Goal: Task Accomplishment & Management: Manage account settings

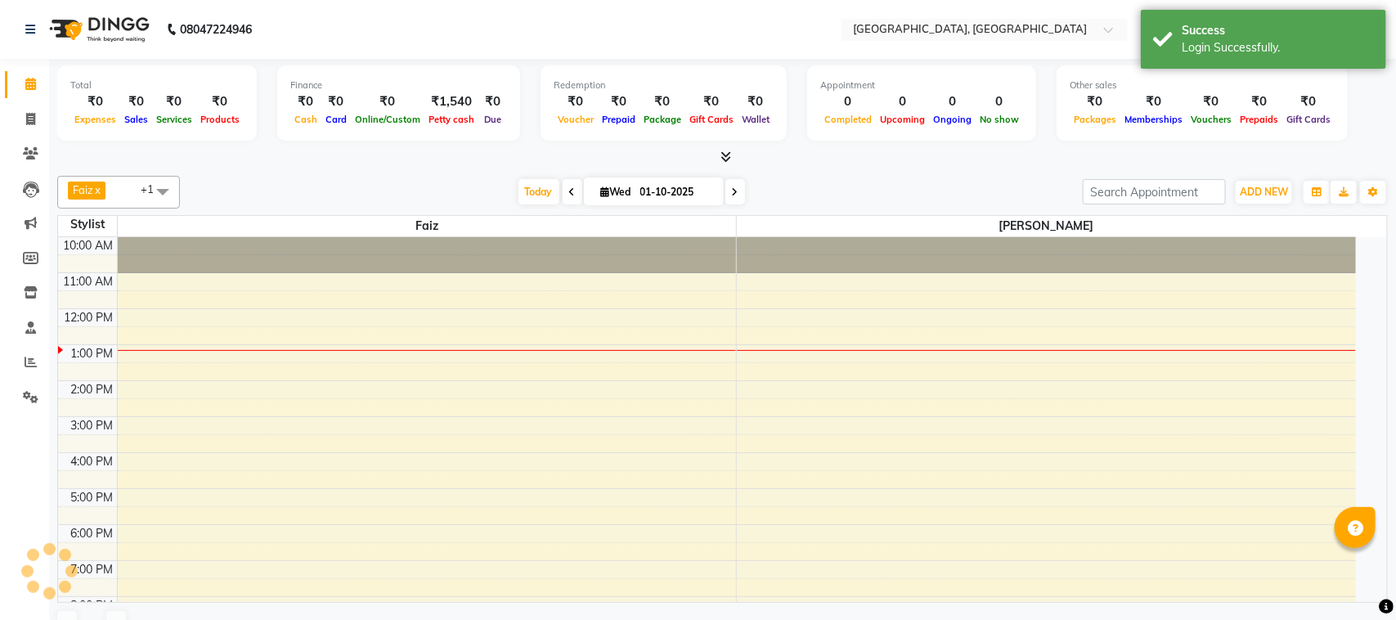
select select "en"
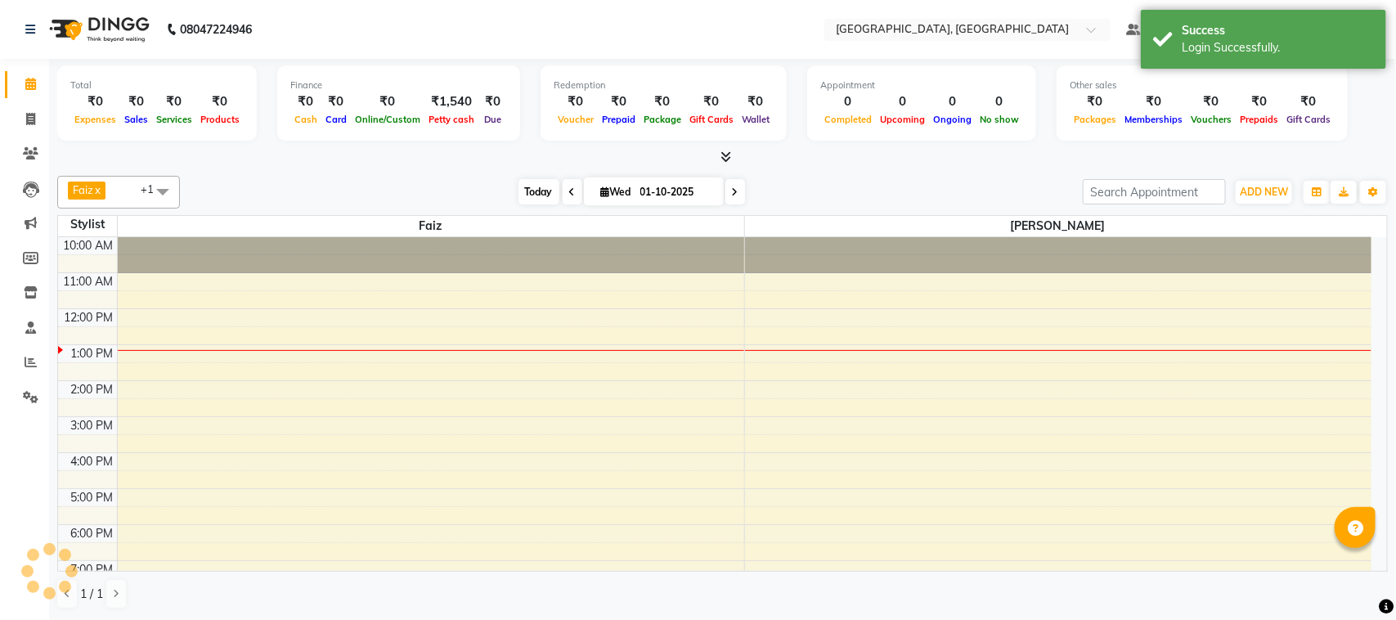
click at [536, 197] on span "Today" at bounding box center [538, 191] width 41 height 25
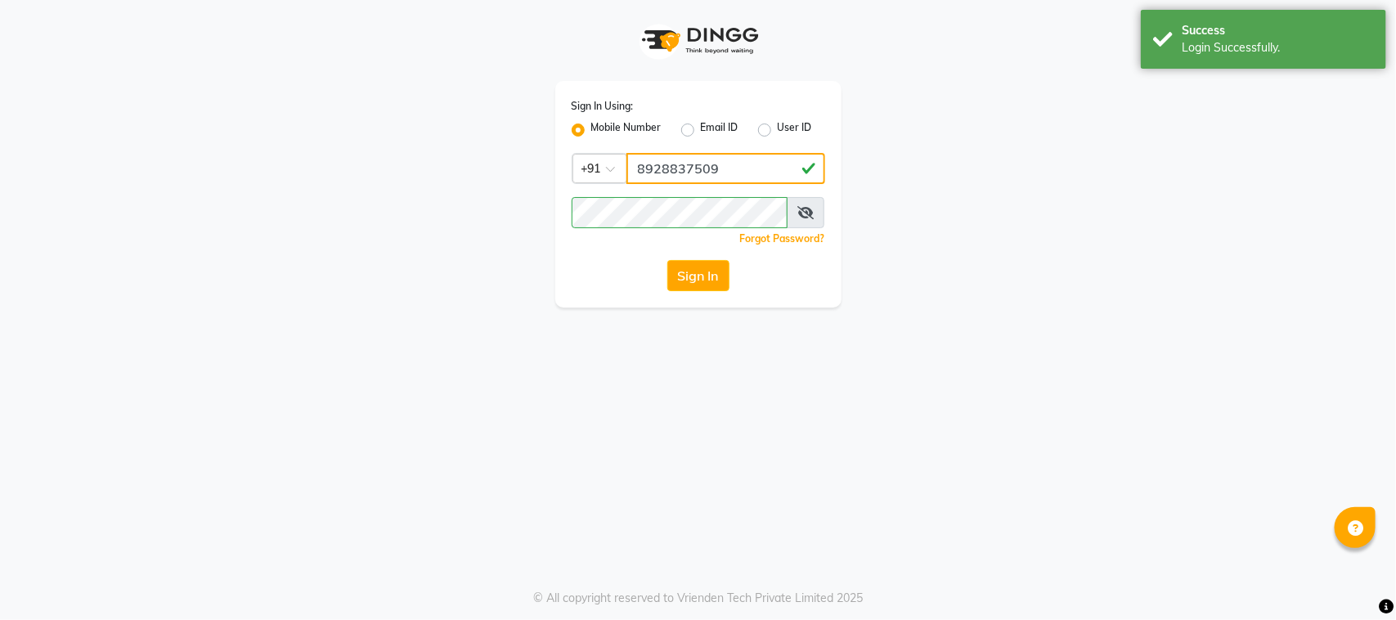
click at [759, 166] on input "8928837509" at bounding box center [725, 168] width 199 height 31
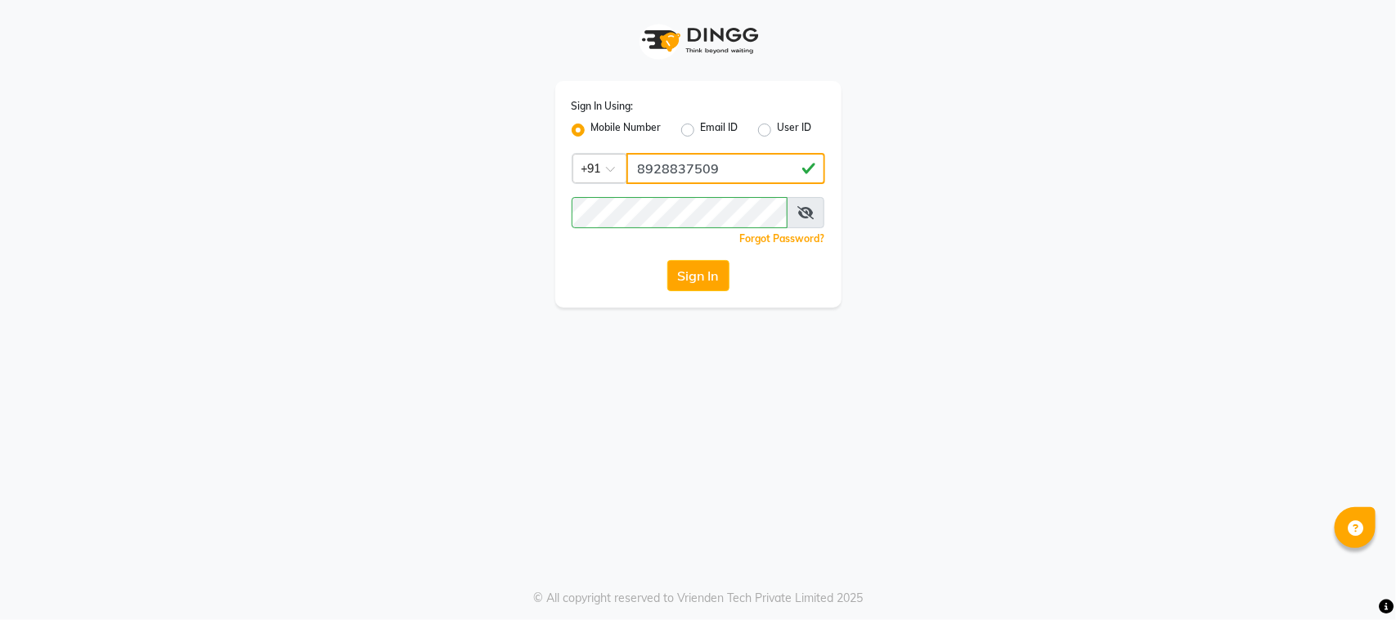
type input "9987871019"
click at [701, 168] on input "9987871019" at bounding box center [725, 168] width 199 height 31
click at [729, 168] on input "9987871019" at bounding box center [725, 168] width 199 height 31
click at [706, 161] on input "89" at bounding box center [725, 168] width 199 height 31
type input "89"
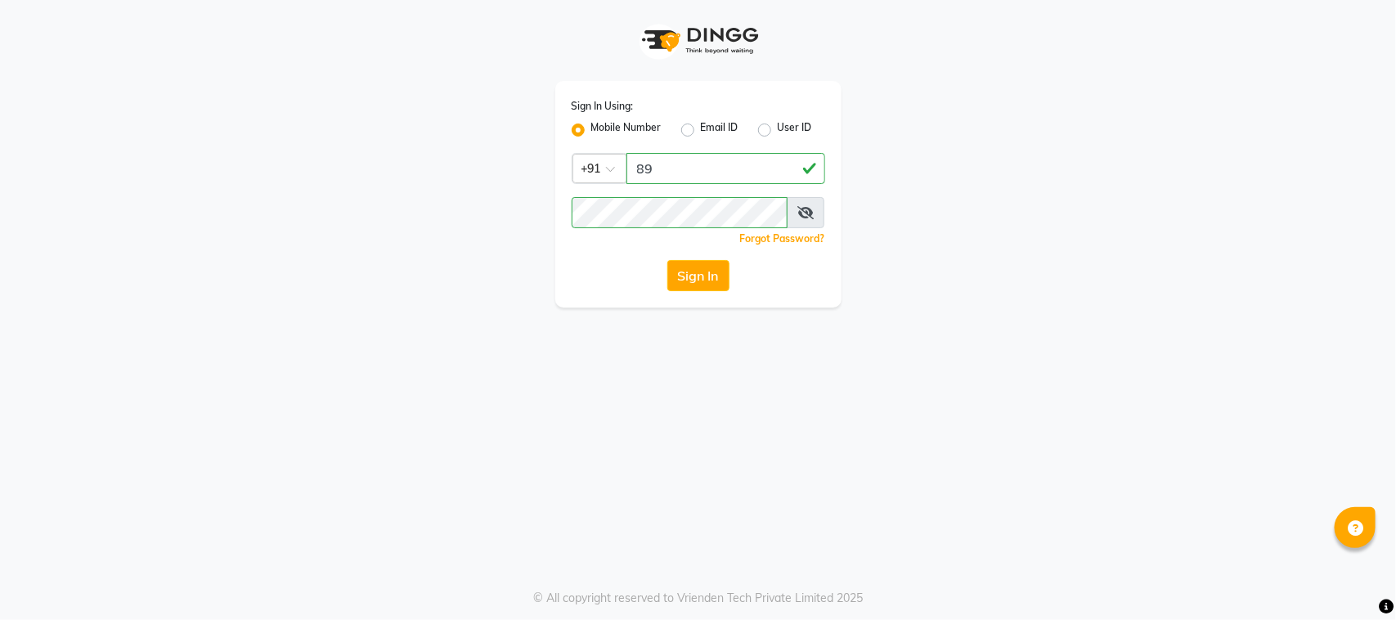
click at [778, 129] on label "User ID" at bounding box center [795, 130] width 34 height 20
click at [778, 129] on input "User ID" at bounding box center [783, 125] width 11 height 11
radio input "true"
radio input "false"
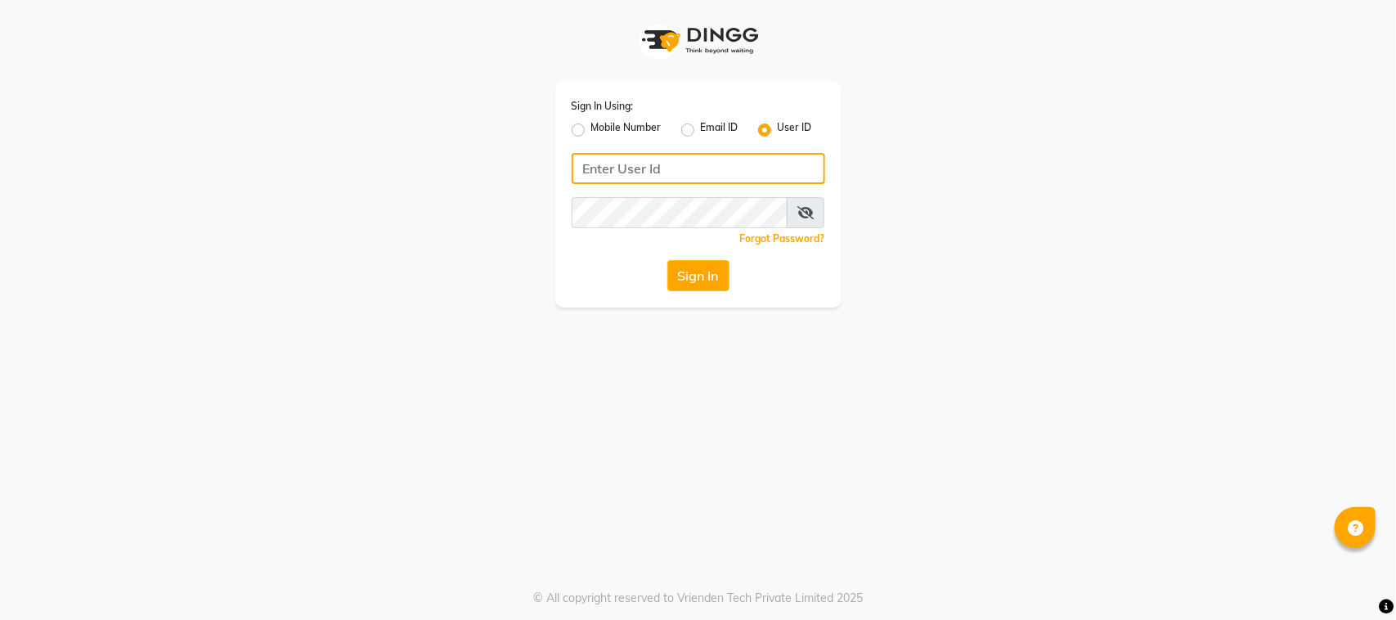
click at [763, 161] on input "Username" at bounding box center [698, 168] width 253 height 31
type input "bbold"
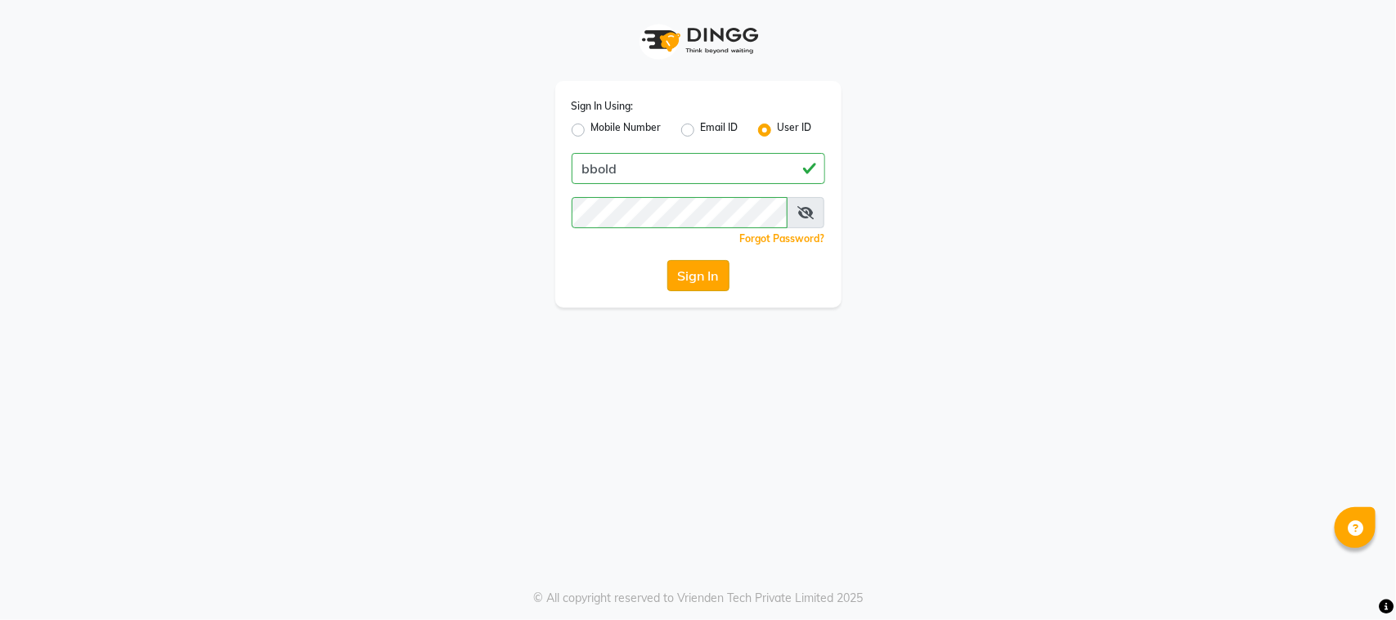
click at [698, 271] on button "Sign In" at bounding box center [698, 275] width 62 height 31
